Goal: Information Seeking & Learning: Learn about a topic

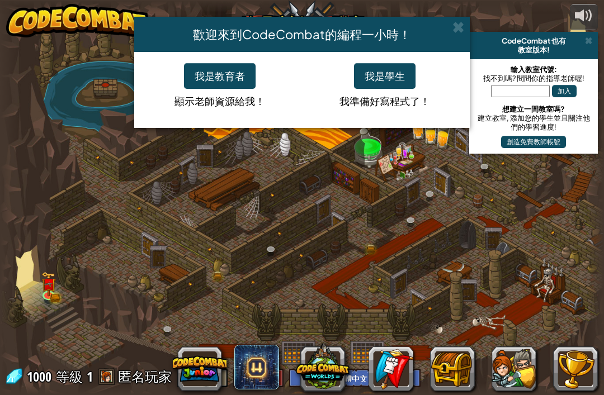
select select "zh-HANT"
click at [453, 32] on span at bounding box center [458, 27] width 12 height 12
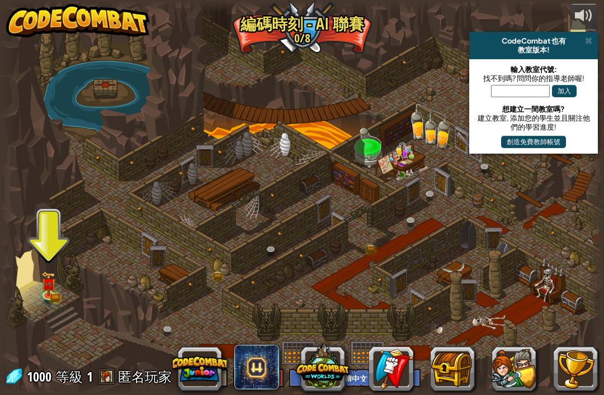
scroll to position [1, 0]
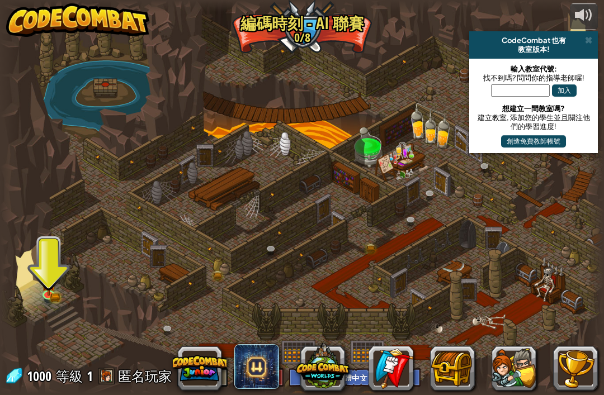
click at [48, 283] on img at bounding box center [48, 284] width 9 height 7
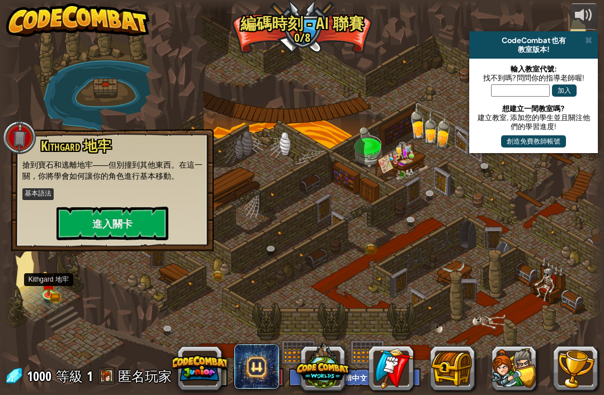
click at [48, 283] on img at bounding box center [48, 284] width 9 height 7
click at [70, 223] on button "進入關卡" at bounding box center [112, 224] width 112 height 34
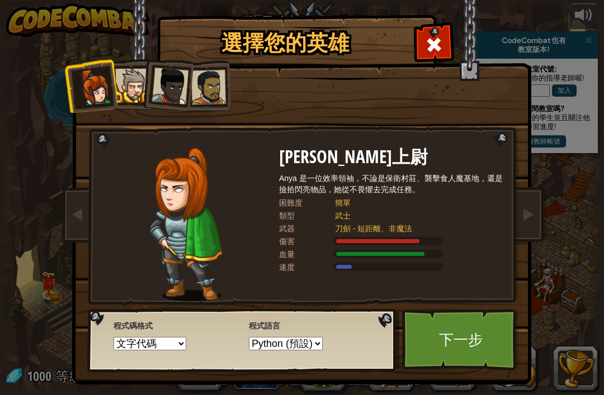
click at [140, 93] on div at bounding box center [132, 86] width 34 height 34
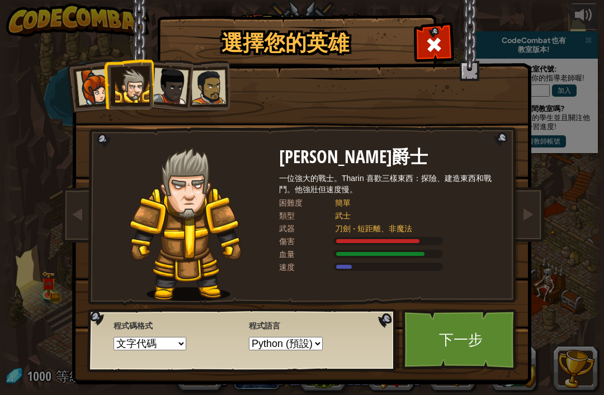
click at [475, 347] on link "下一步" at bounding box center [460, 339] width 117 height 61
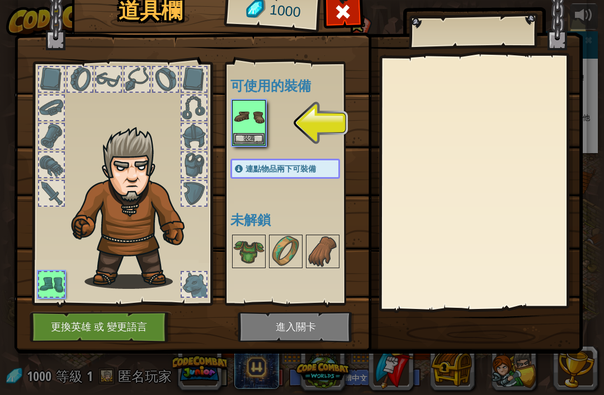
click at [254, 142] on button "裝備" at bounding box center [248, 139] width 31 height 12
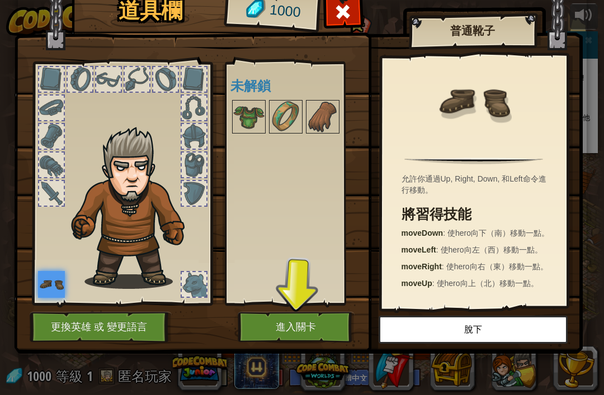
click at [308, 324] on button "進入關卡" at bounding box center [296, 327] width 117 height 31
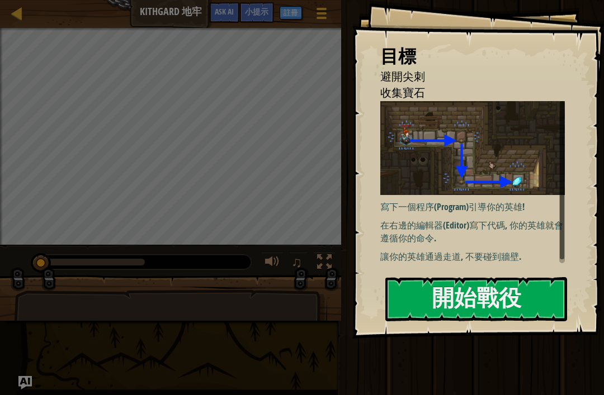
click at [513, 300] on button "開始戰役" at bounding box center [476, 299] width 182 height 44
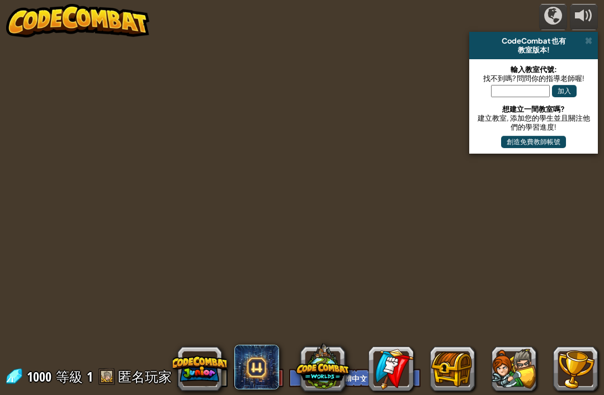
select select "zh-HANT"
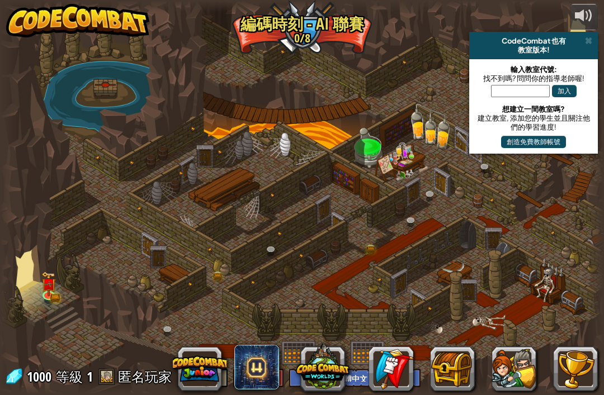
scroll to position [1, 0]
